Goal: Information Seeking & Learning: Find specific page/section

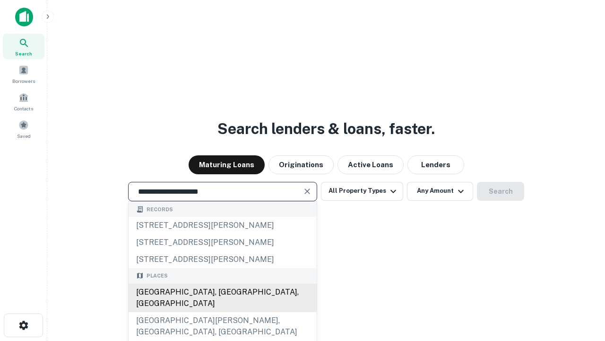
click at [222, 312] on div "[GEOGRAPHIC_DATA], [GEOGRAPHIC_DATA], [GEOGRAPHIC_DATA]" at bounding box center [223, 297] width 188 height 28
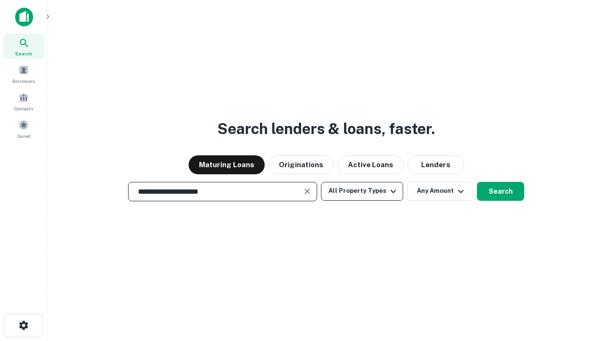
type input "**********"
click at [362, 191] on button "All Property Types" at bounding box center [362, 191] width 82 height 19
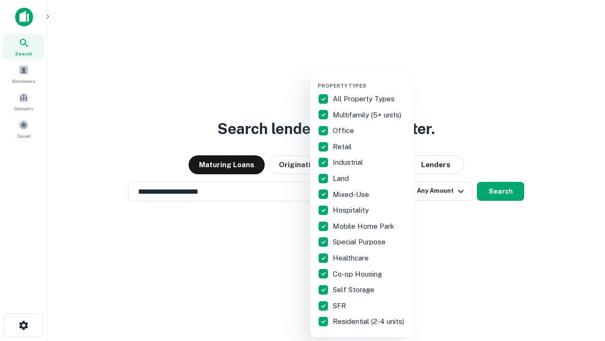
click at [370, 79] on button "button" at bounding box center [370, 79] width 104 height 0
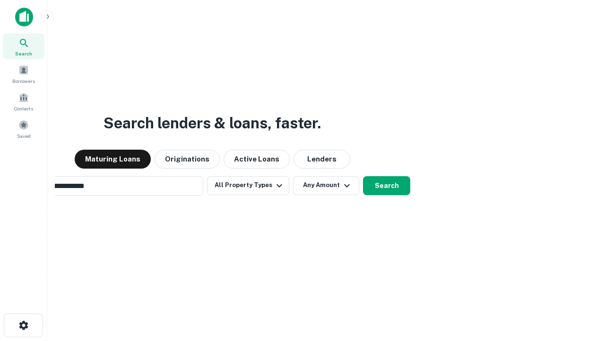
scroll to position [15, 0]
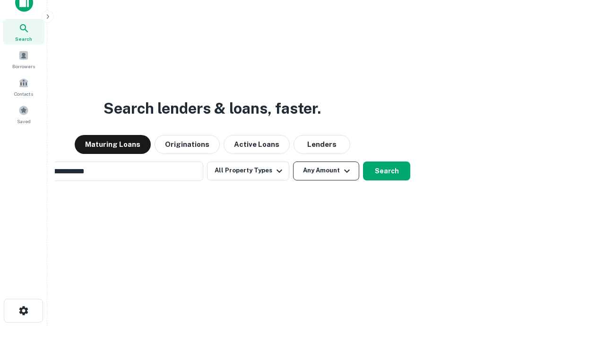
click at [293, 161] on button "Any Amount" at bounding box center [326, 170] width 66 height 19
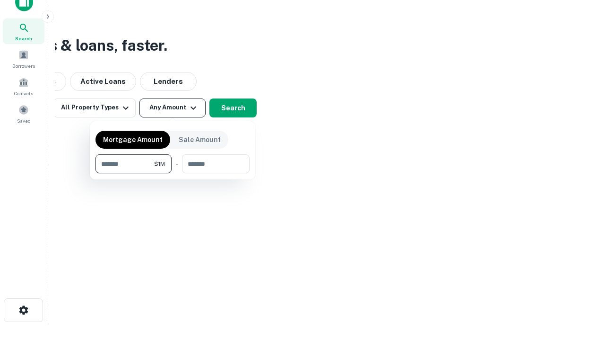
type input "*******"
click at [173, 173] on button "button" at bounding box center [173, 173] width 154 height 0
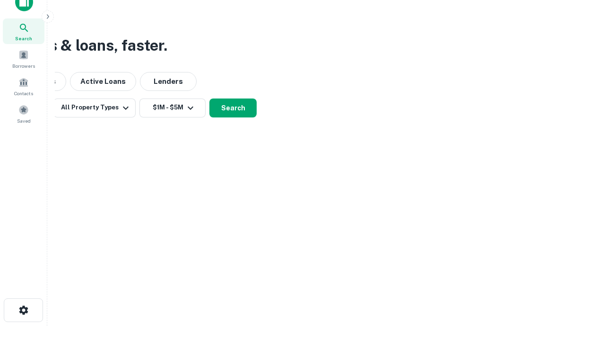
scroll to position [6, 175]
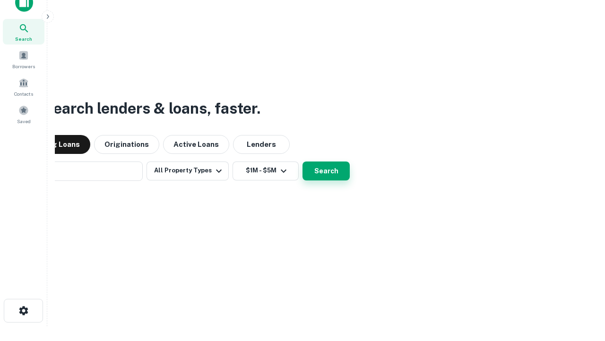
click at [303, 161] on button "Search" at bounding box center [326, 170] width 47 height 19
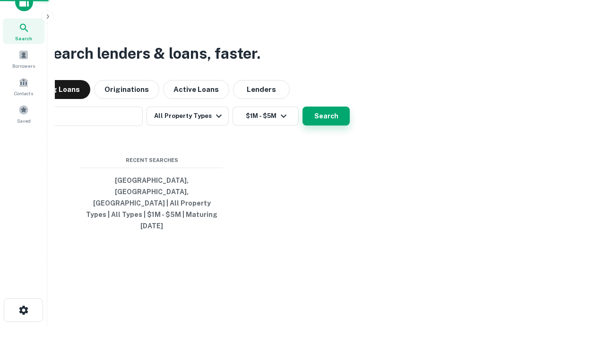
scroll to position [25, 268]
